Goal: Check status: Check status

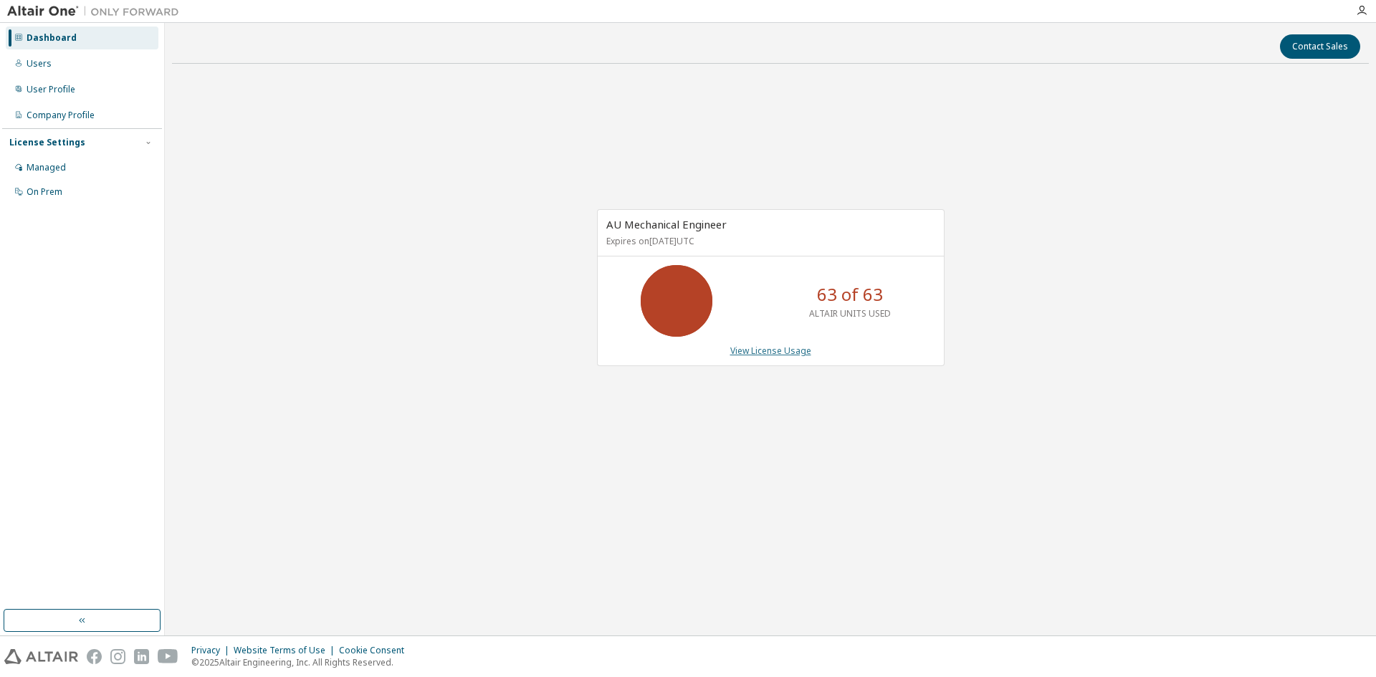
click at [787, 355] on link "View License Usage" at bounding box center [770, 351] width 81 height 12
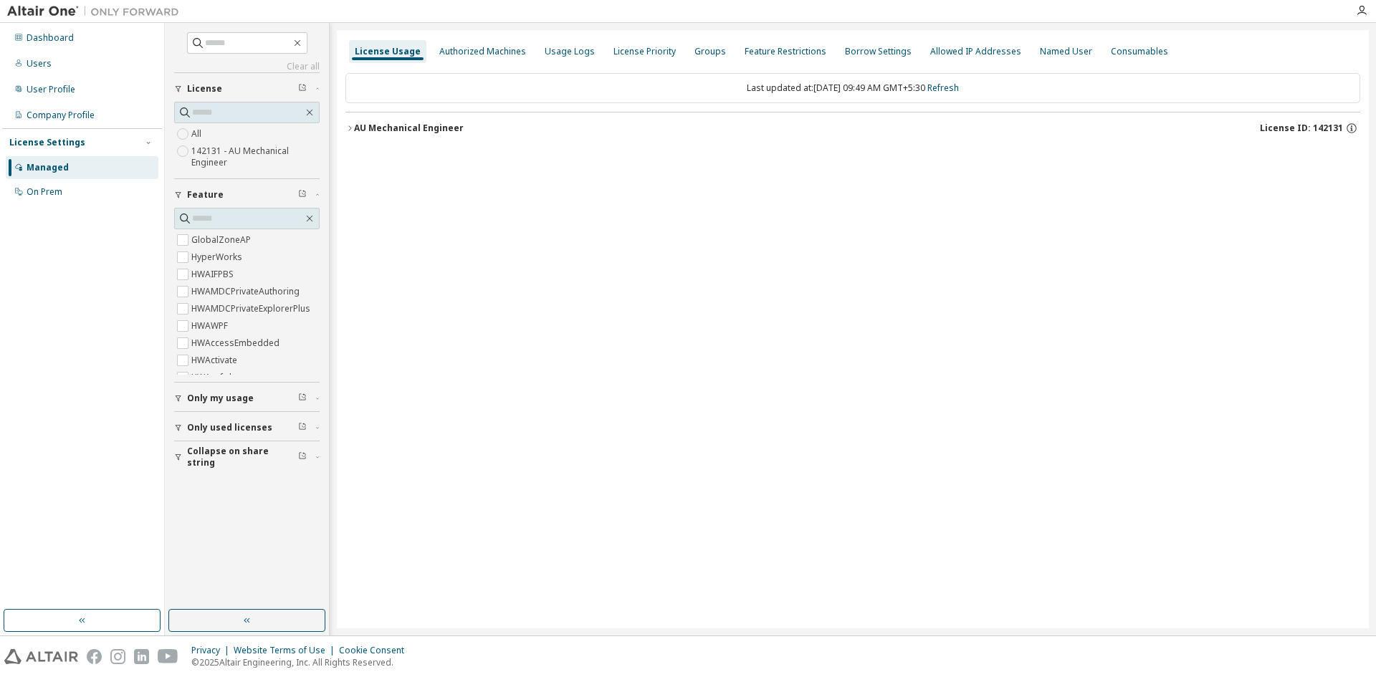
click at [374, 128] on div "AU Mechanical Engineer" at bounding box center [409, 128] width 110 height 11
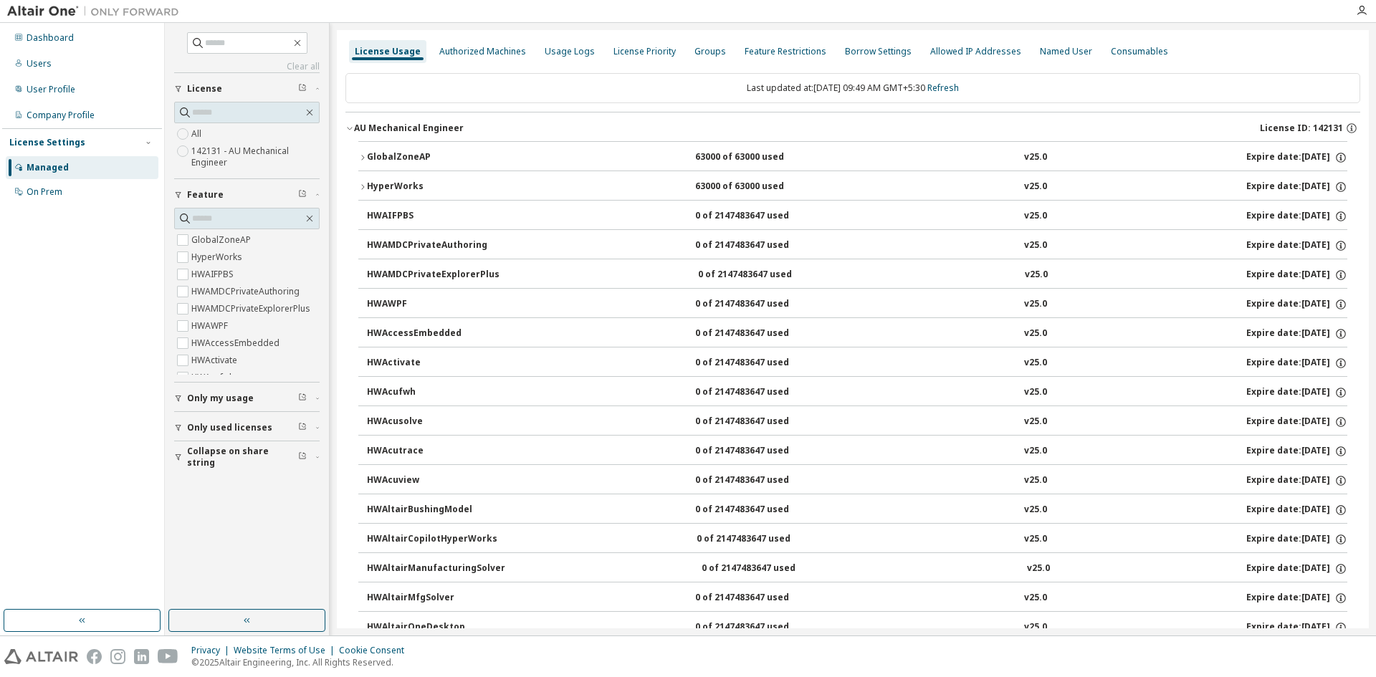
click at [399, 153] on div "GlobalZoneAP" at bounding box center [431, 157] width 129 height 13
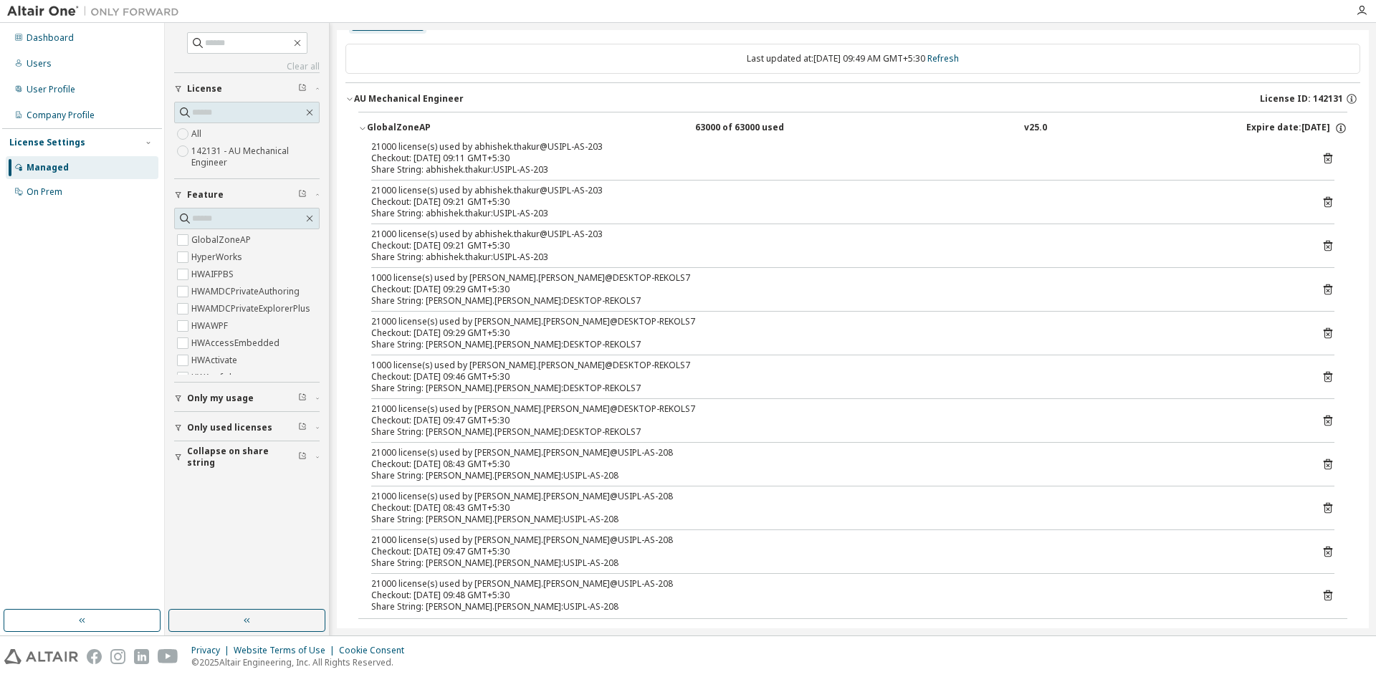
scroll to position [24, 0]
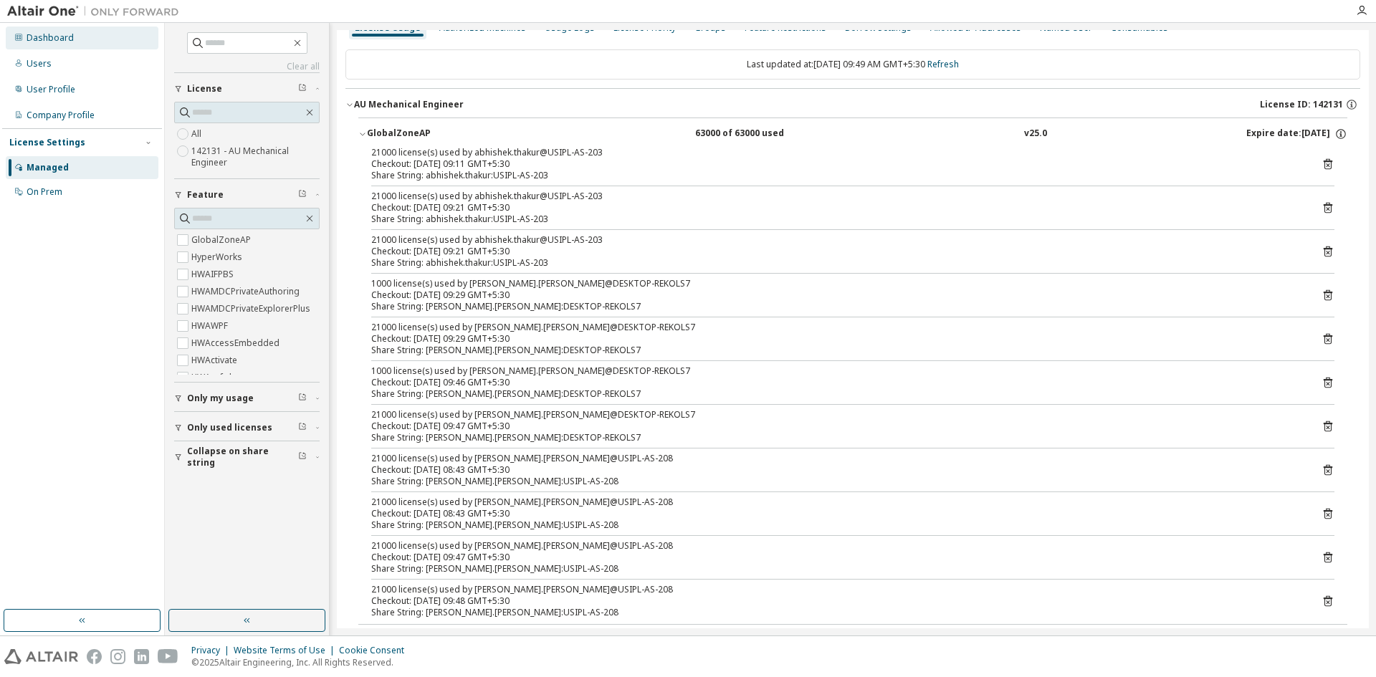
click at [46, 39] on div "Dashboard" at bounding box center [50, 37] width 47 height 11
